Goal: Task Accomplishment & Management: Manage account settings

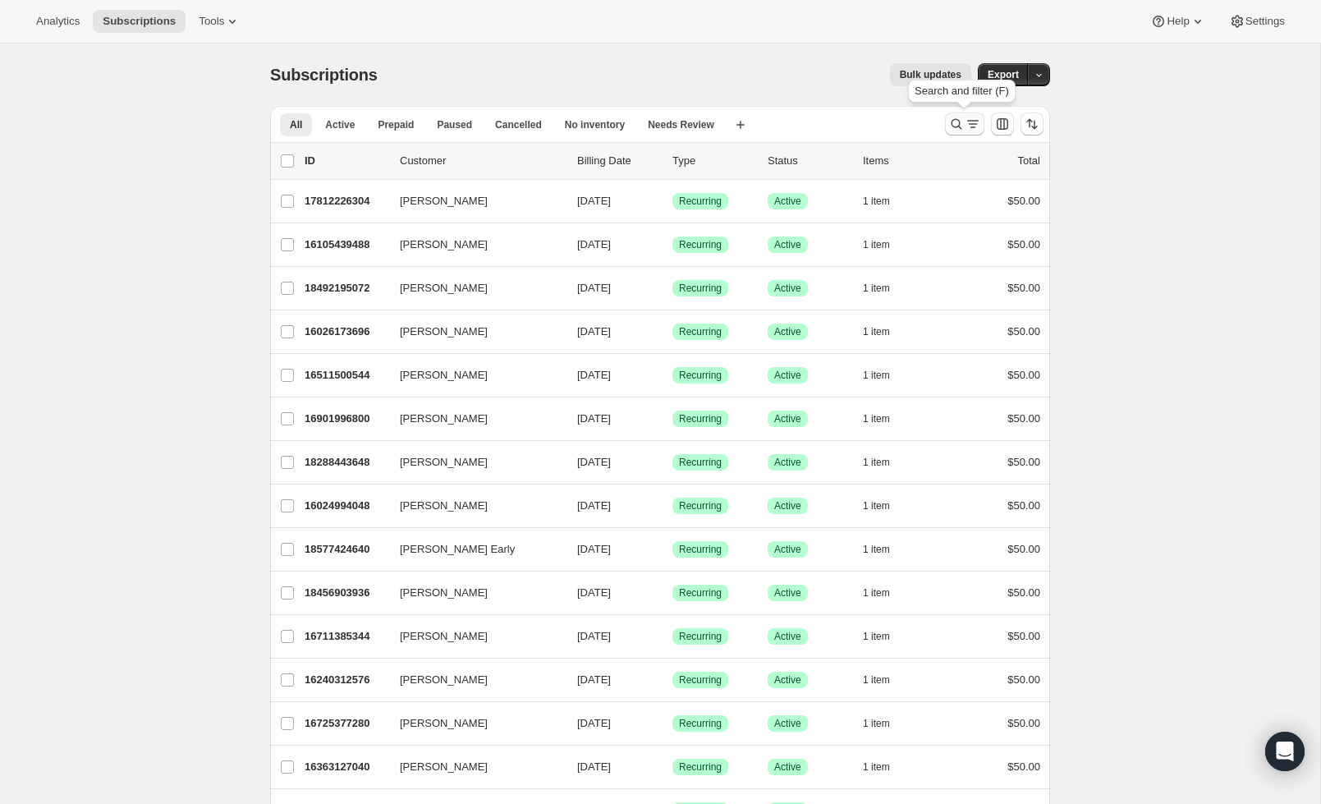
click at [961, 127] on icon "Search and filter results" at bounding box center [956, 124] width 16 height 16
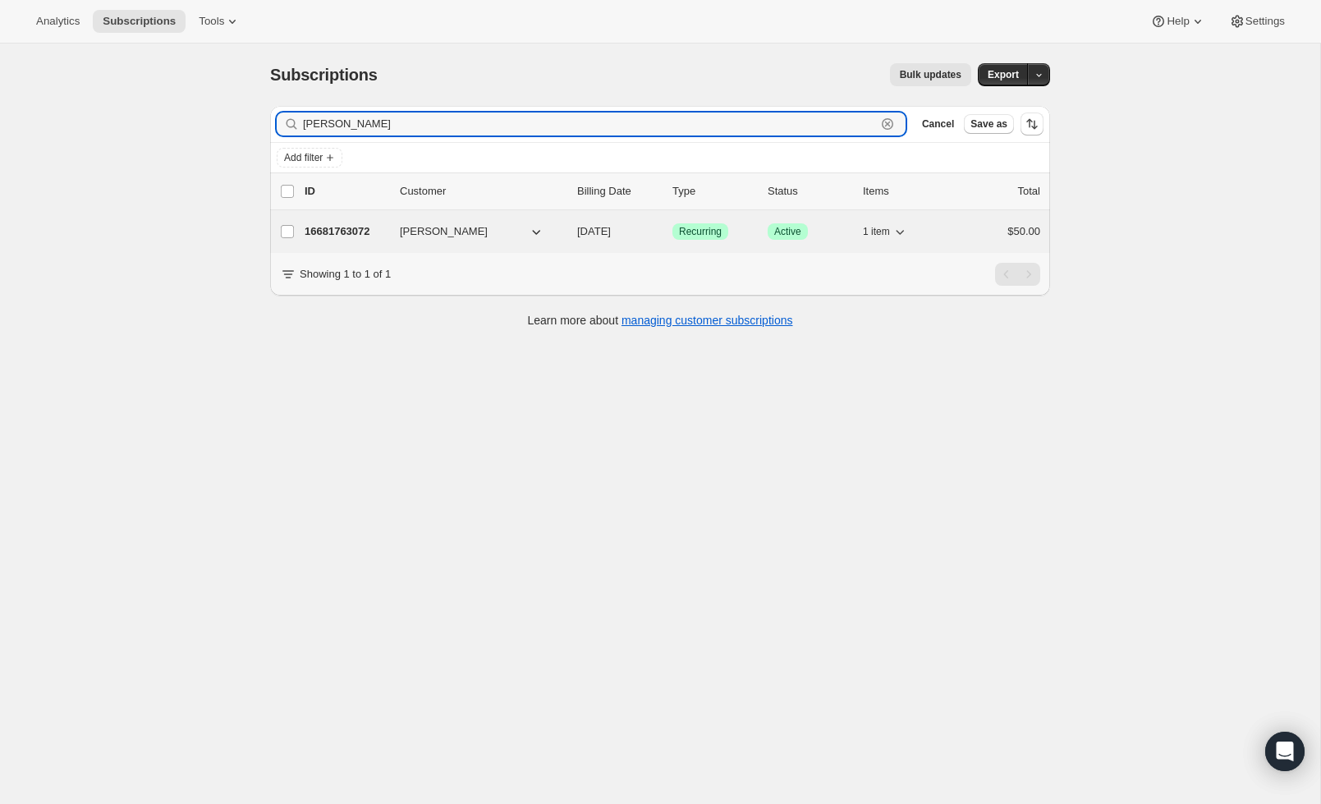
type input "[PERSON_NAME]"
click at [346, 228] on p "16681763072" at bounding box center [346, 231] width 82 height 16
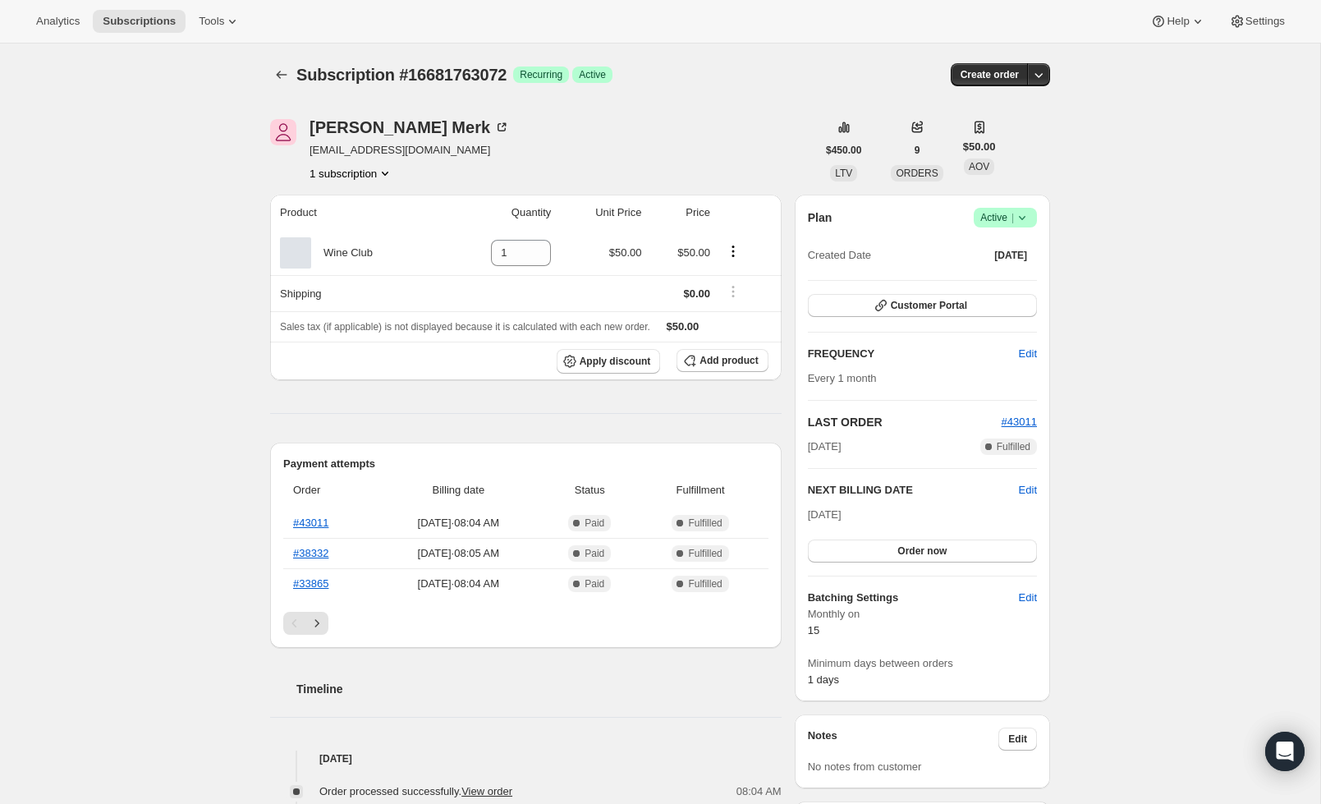
click at [1027, 218] on icon at bounding box center [1022, 217] width 16 height 16
click at [1028, 276] on span "Cancel subscription" at bounding box center [1000, 278] width 93 height 12
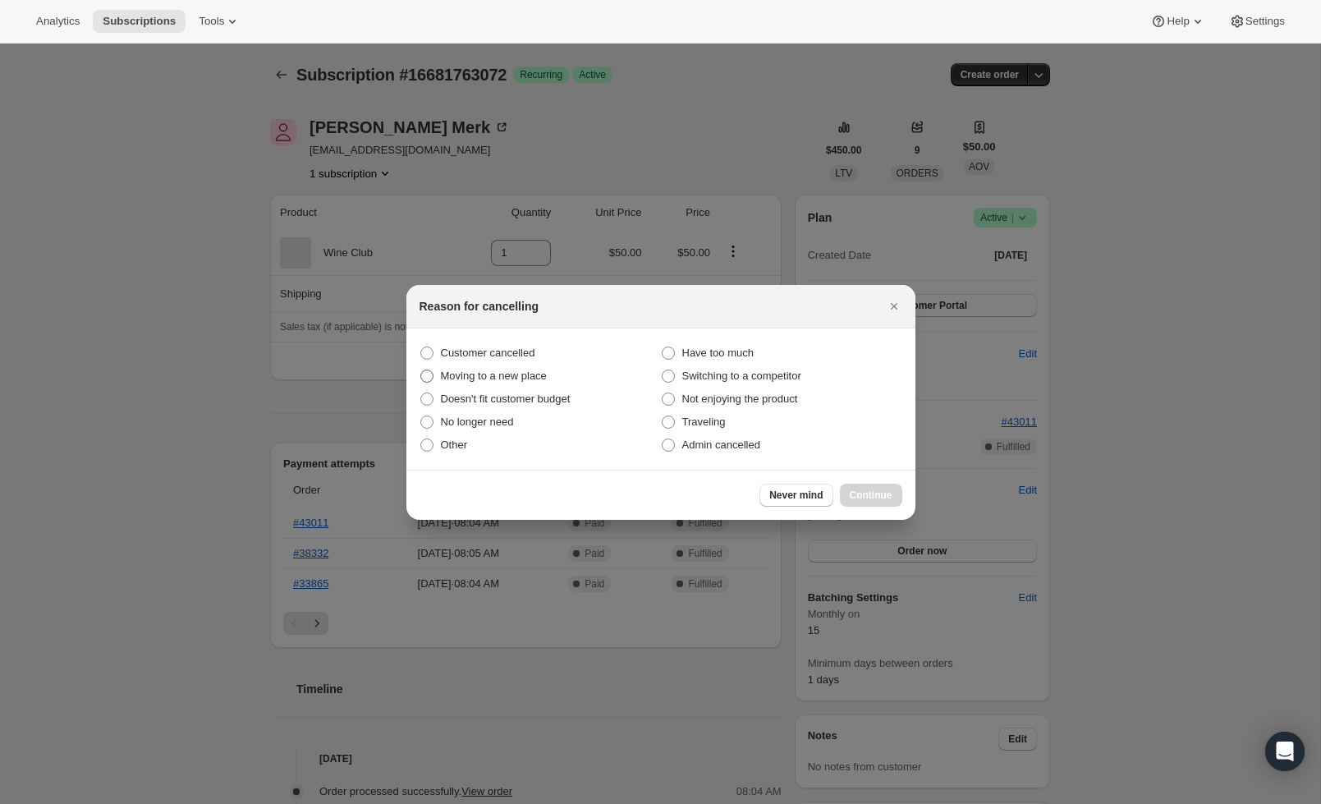
click at [431, 376] on span ":rbu:" at bounding box center [426, 375] width 13 height 13
click at [421, 370] on input "Moving to a new place" at bounding box center [420, 369] width 1 height 1
radio input "true"
click at [860, 491] on span "Continue" at bounding box center [871, 494] width 43 height 13
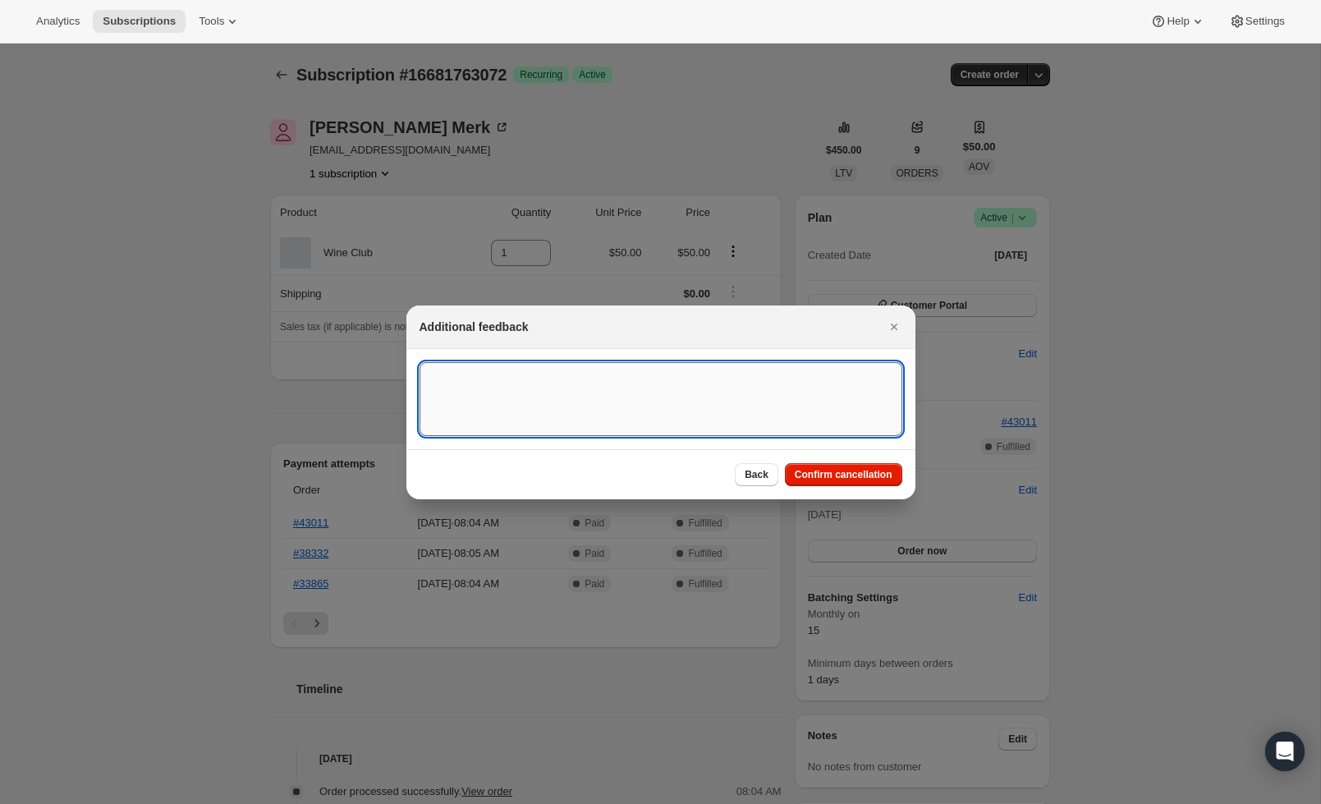
click at [735, 398] on textarea ":rbu:" at bounding box center [661, 399] width 483 height 74
type textarea "M"
click at [470, 377] on textarea "Moving to [GEOGRAPHIC_DATA]" at bounding box center [661, 399] width 483 height 74
click at [574, 378] on textarea "Moving closer to family in to [GEOGRAPHIC_DATA]" at bounding box center [661, 399] width 483 height 74
type textarea "Moving closer to family in [GEOGRAPHIC_DATA]"
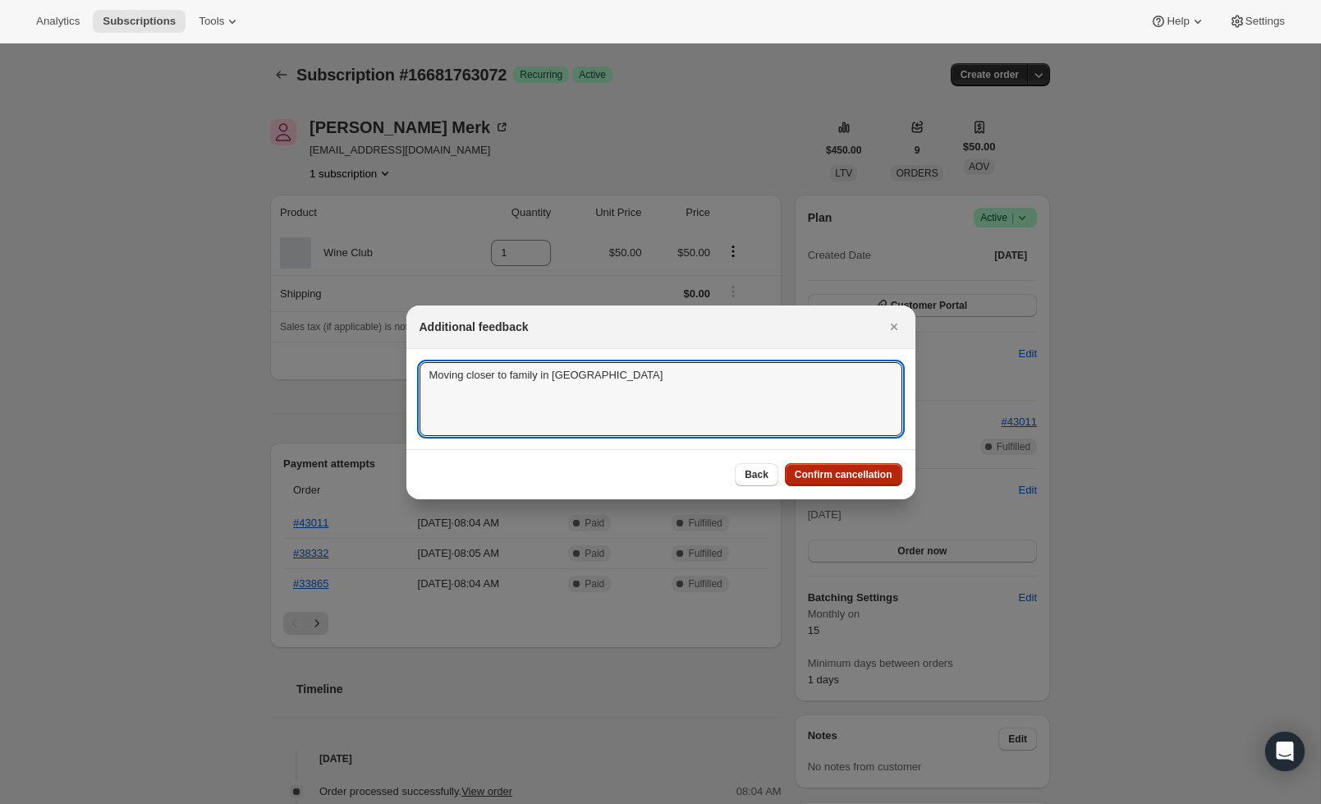
click at [828, 478] on span "Confirm cancellation" at bounding box center [844, 474] width 98 height 13
